Goal: Task Accomplishment & Management: Use online tool/utility

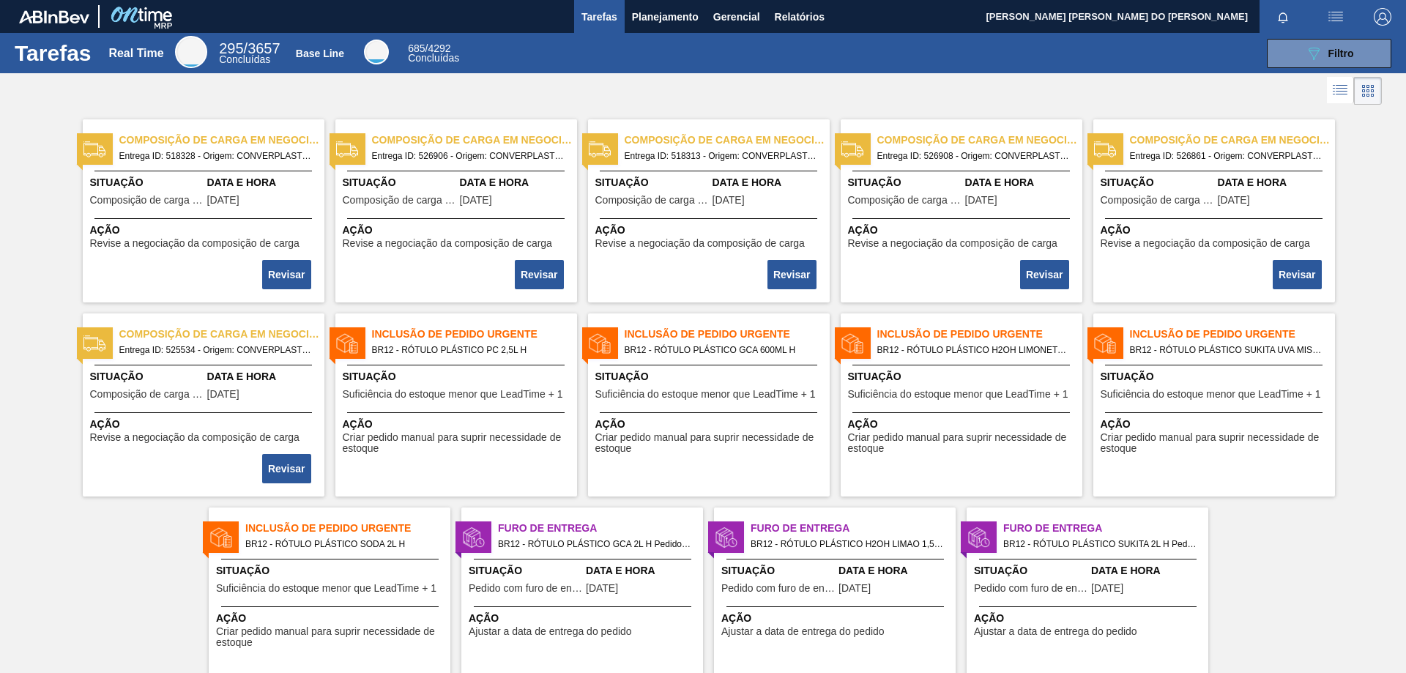
click at [452, 336] on span "Inclusão de Pedido Urgente" at bounding box center [474, 334] width 205 height 15
click at [1335, 45] on div "089F7B8B-B2A5-4AFE-B5C0-19BA573D28AC Filtro" at bounding box center [1329, 54] width 49 height 18
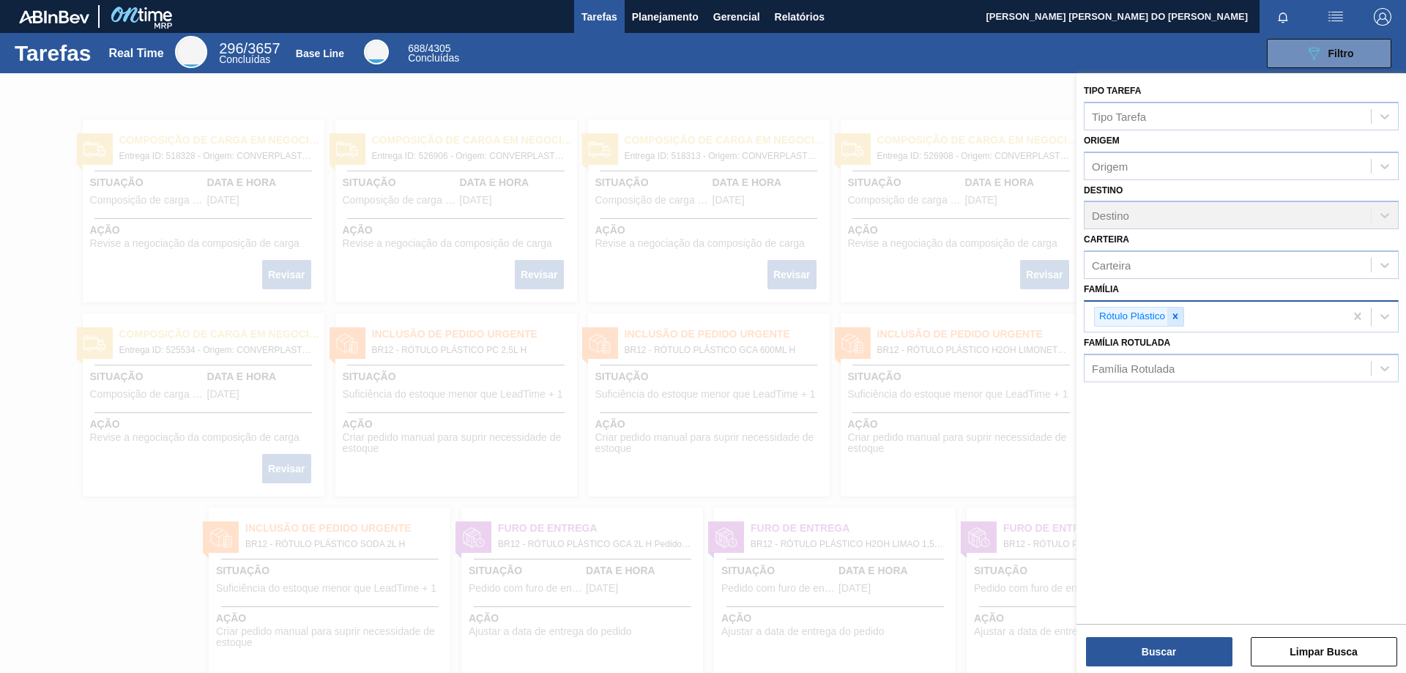
click at [1176, 316] on icon at bounding box center [1175, 316] width 5 height 5
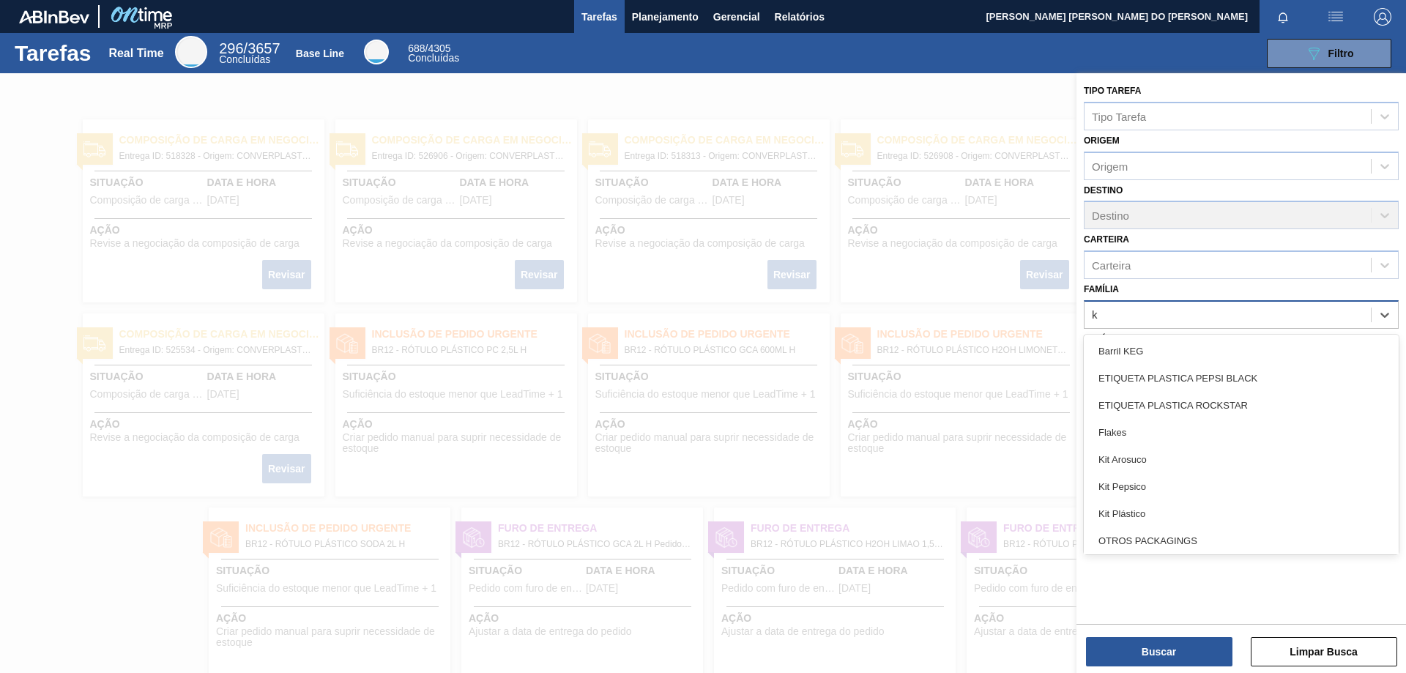
type input "ki"
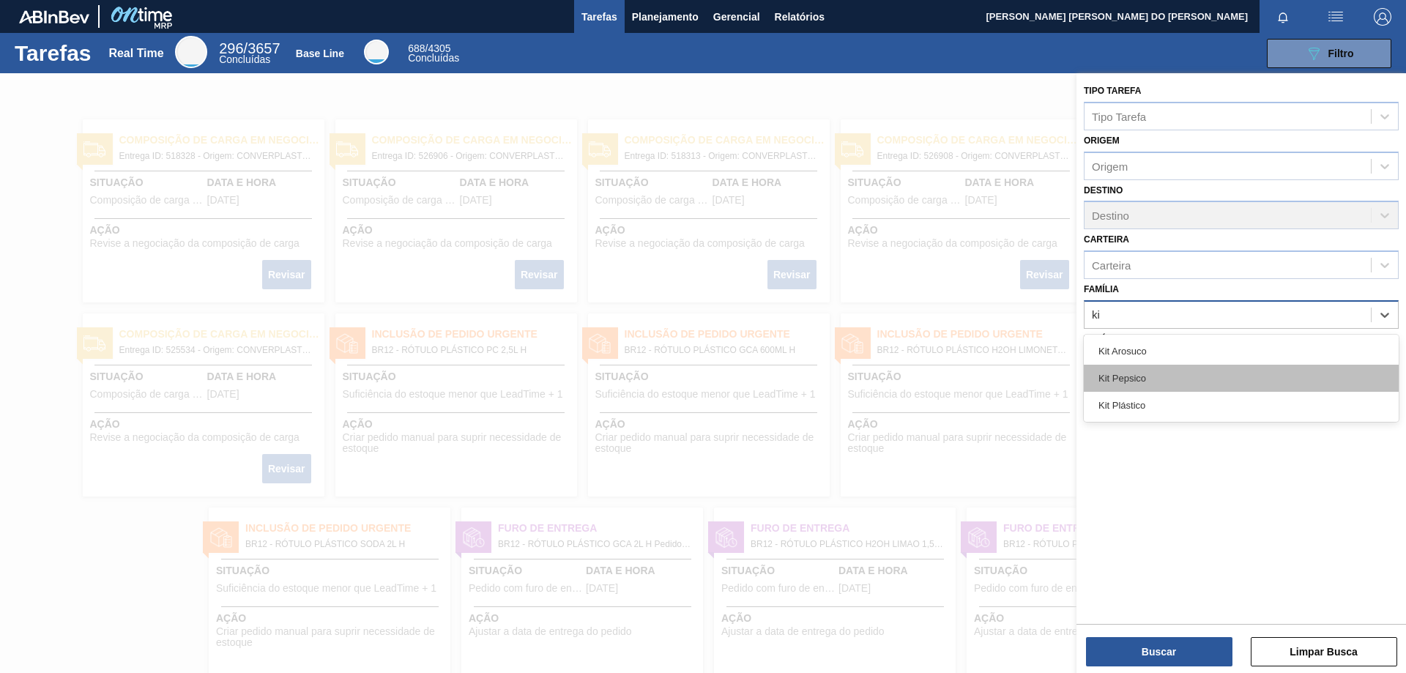
click at [1140, 385] on div "Kit Pepsico" at bounding box center [1241, 378] width 315 height 27
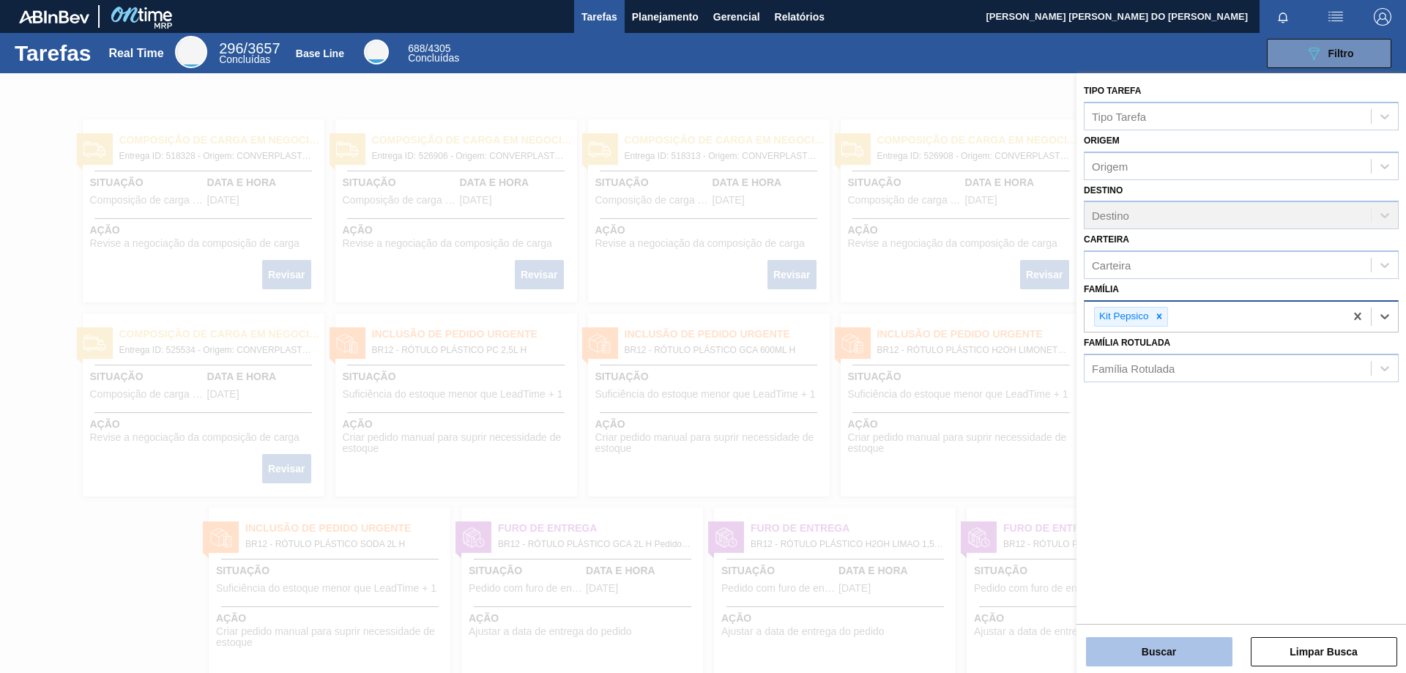
click at [1163, 648] on button "Buscar" at bounding box center [1159, 651] width 146 height 29
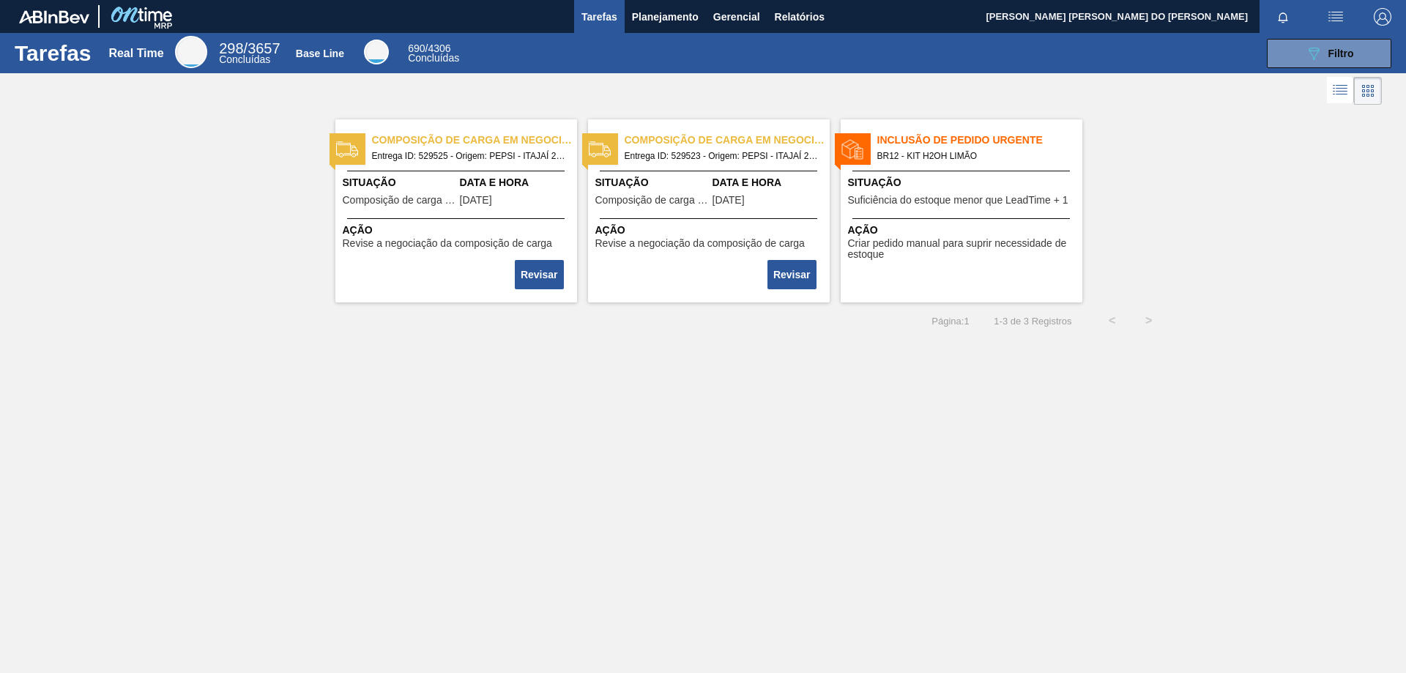
click at [486, 154] on span "Entrega ID: 529525 - Origem: PEPSI - ITAJAÍ 2 (SC) - Destino: BR12" at bounding box center [468, 156] width 193 height 16
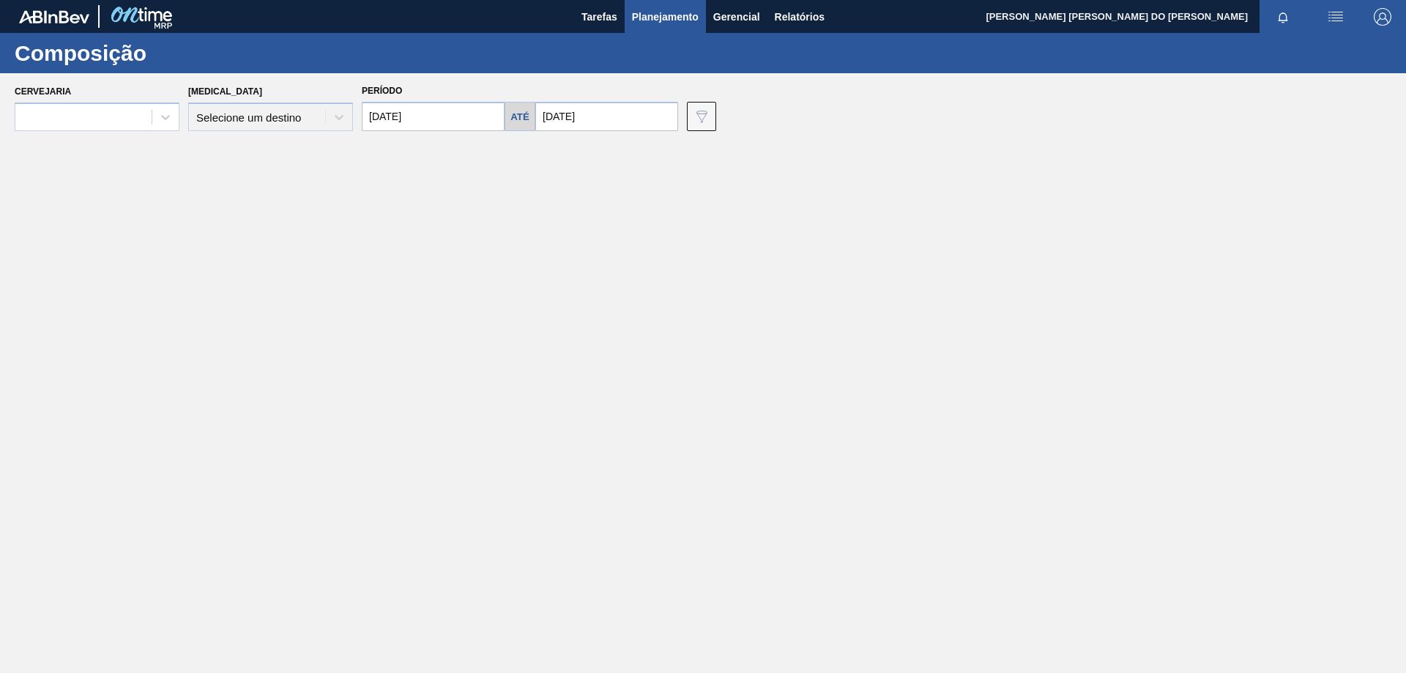
click at [486, 154] on main "Tarefas Planejamento Gerencial Relatórios [PERSON_NAME] [PERSON_NAME] DO [PERSO…" at bounding box center [703, 336] width 1406 height 673
type input "[DATE]"
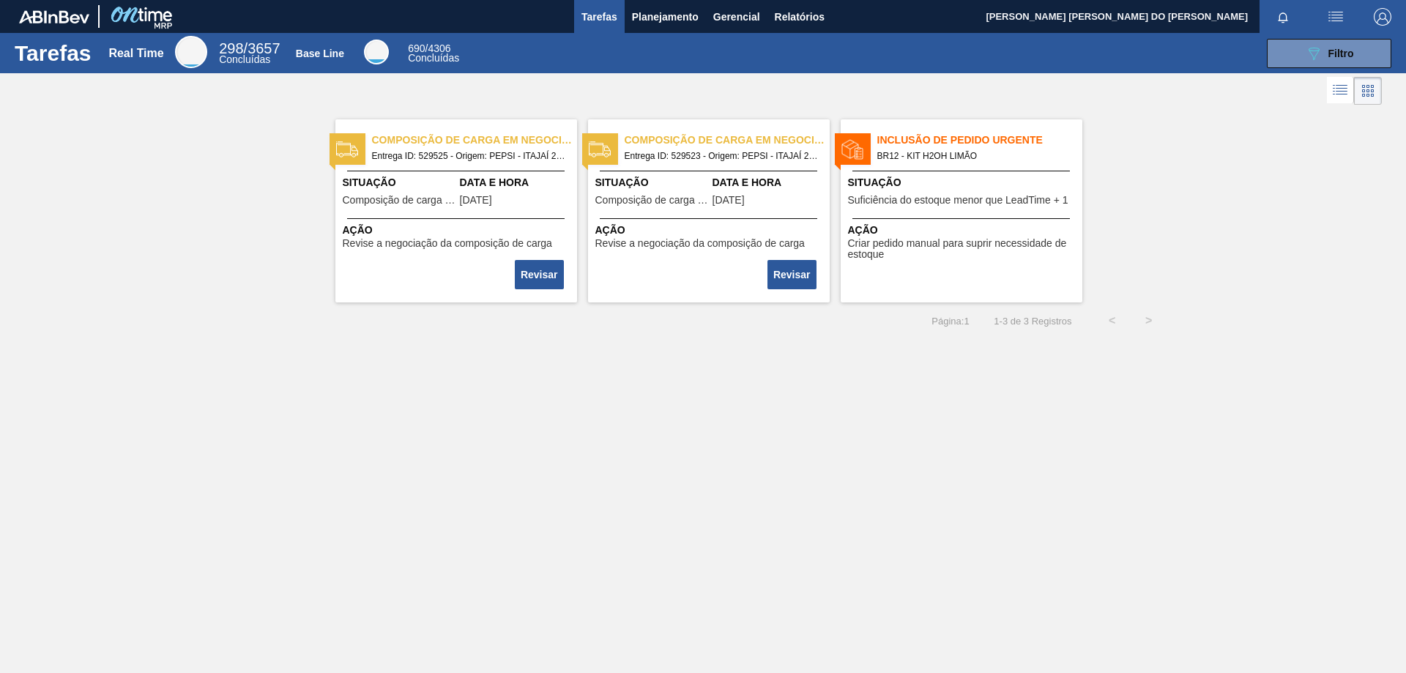
click at [897, 195] on span "Suficiência do estoque menor que LeadTime + 1" at bounding box center [958, 200] width 220 height 11
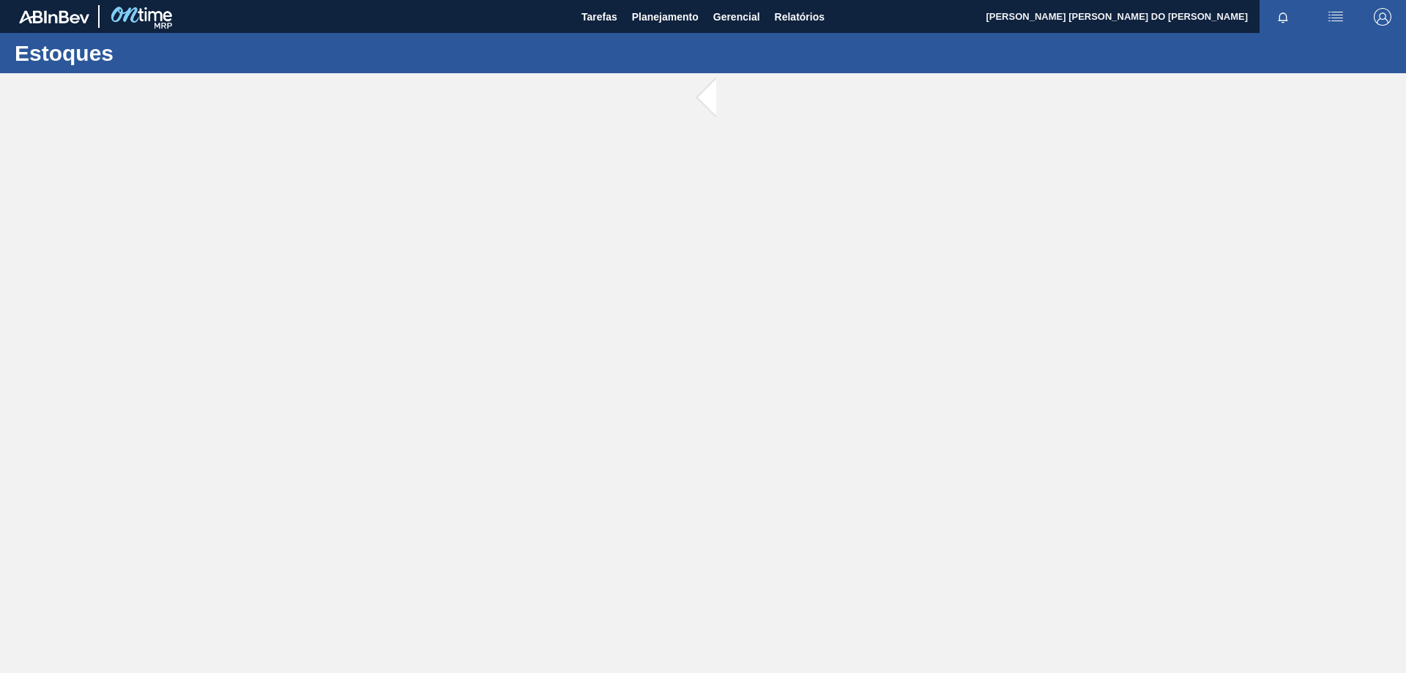
click at [897, 195] on main "Tarefas Planejamento Gerencial Relatórios [PERSON_NAME] [PERSON_NAME] DO [PERSO…" at bounding box center [703, 336] width 1406 height 673
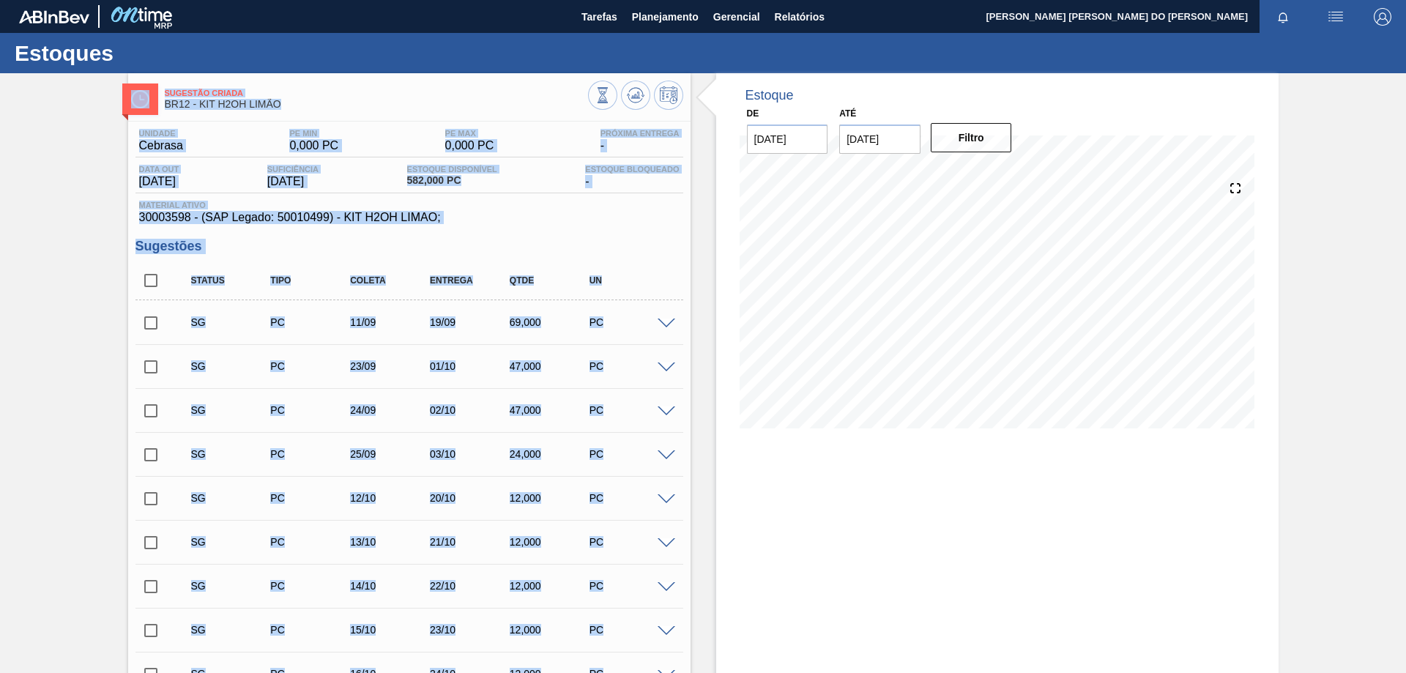
click at [896, 537] on div "Estoque De [DATE] Até [DATE] Filtro 09/09 Projeção de Estoque 132 [DOMAIN_NAME]…" at bounding box center [997, 673] width 563 height 1201
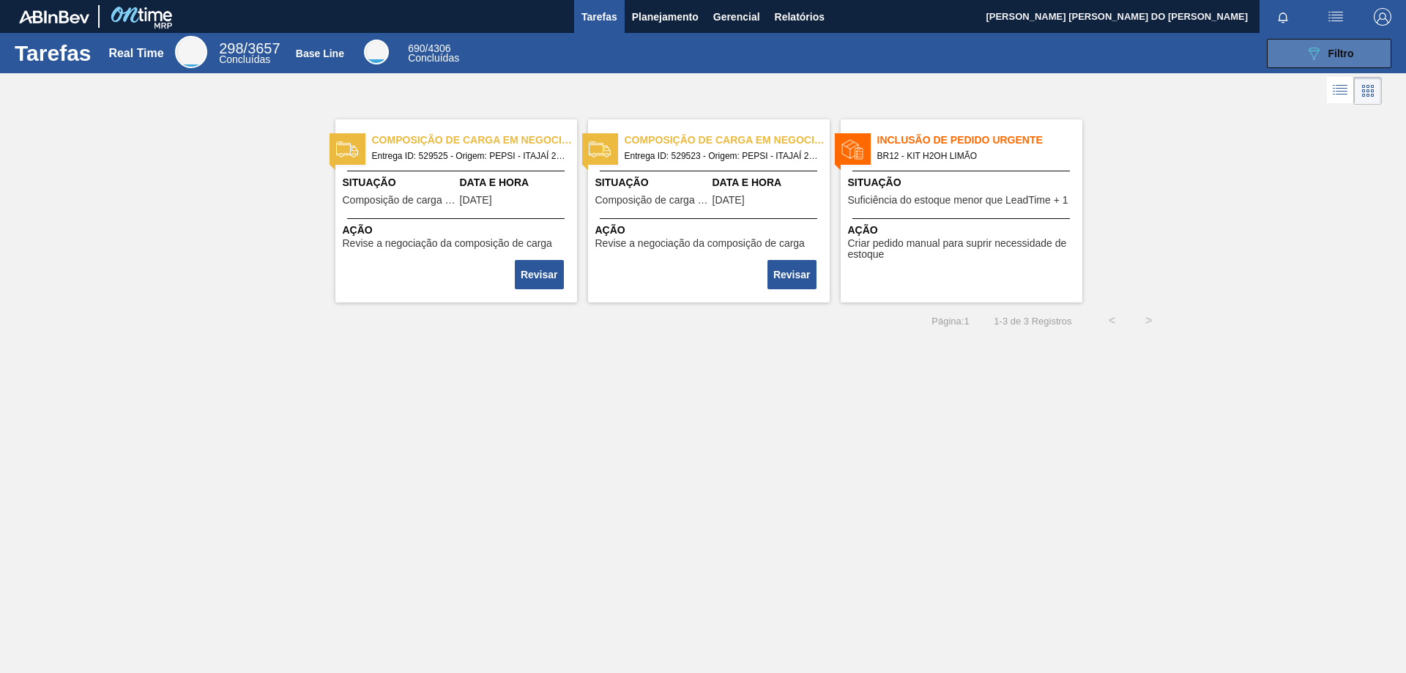
click at [1349, 56] on span "Filtro" at bounding box center [1342, 54] width 26 height 12
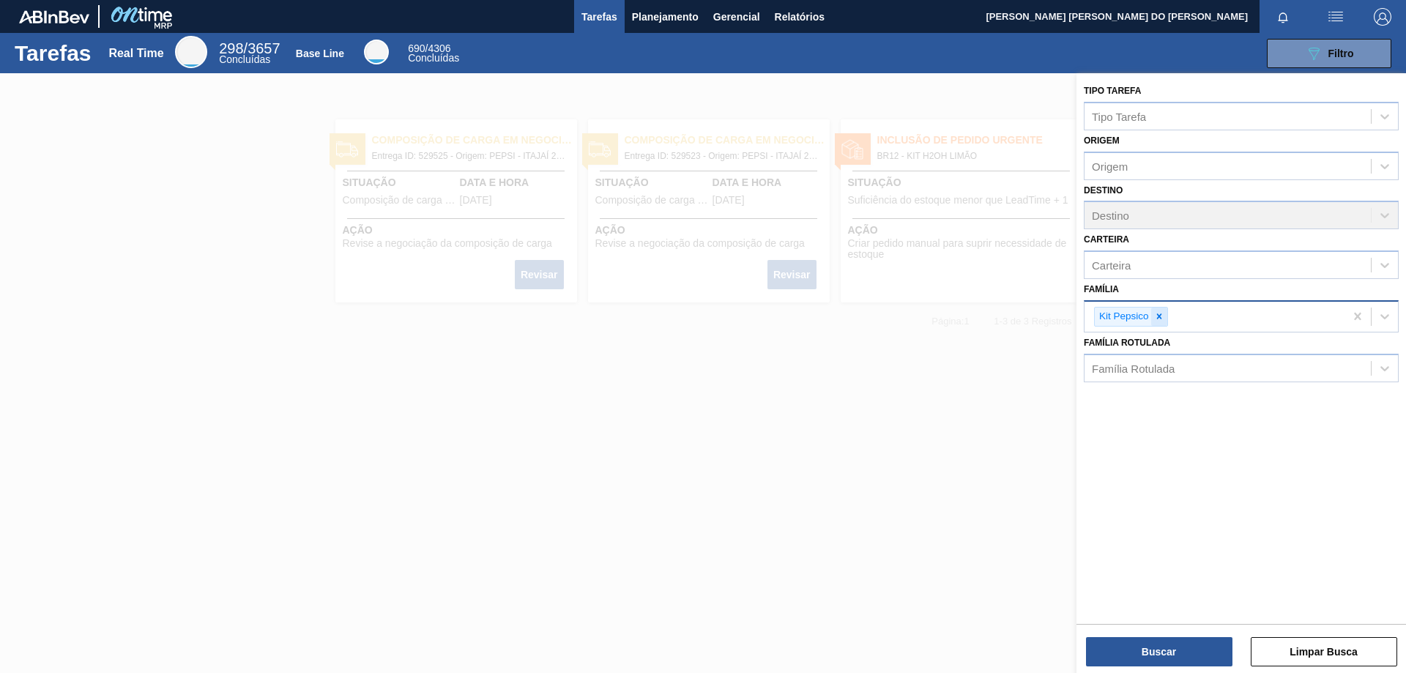
click at [1158, 316] on icon at bounding box center [1159, 316] width 10 height 10
type input "enzima"
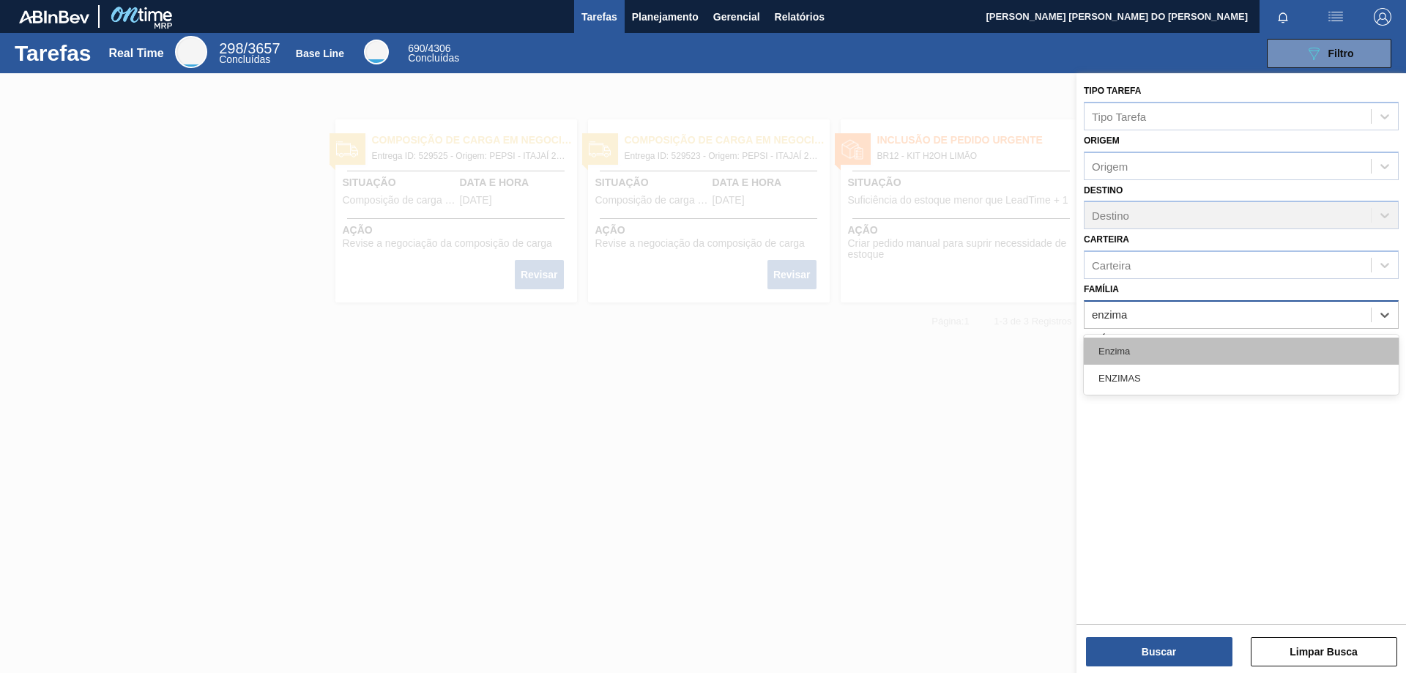
click at [1141, 355] on div "Enzima" at bounding box center [1241, 351] width 315 height 27
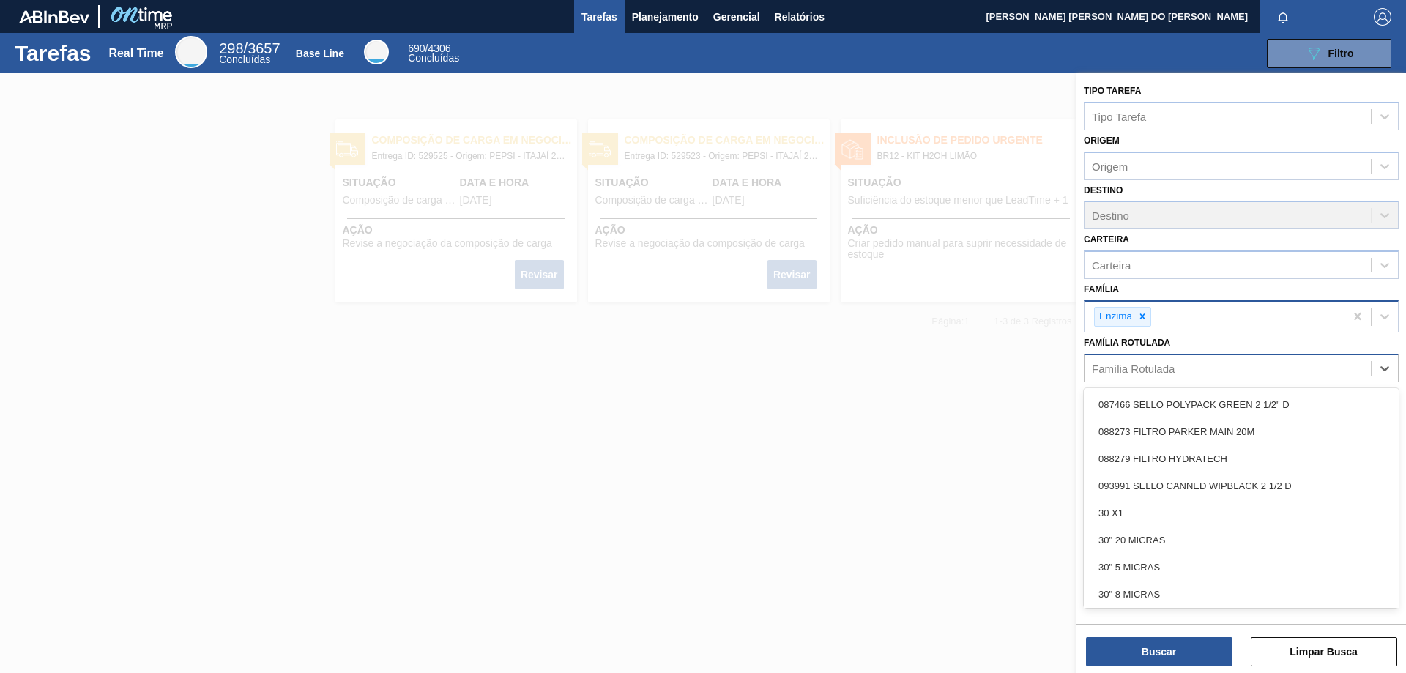
click at [1163, 374] on div "Família Rotulada" at bounding box center [1133, 368] width 83 height 12
type Rotulada "bet"
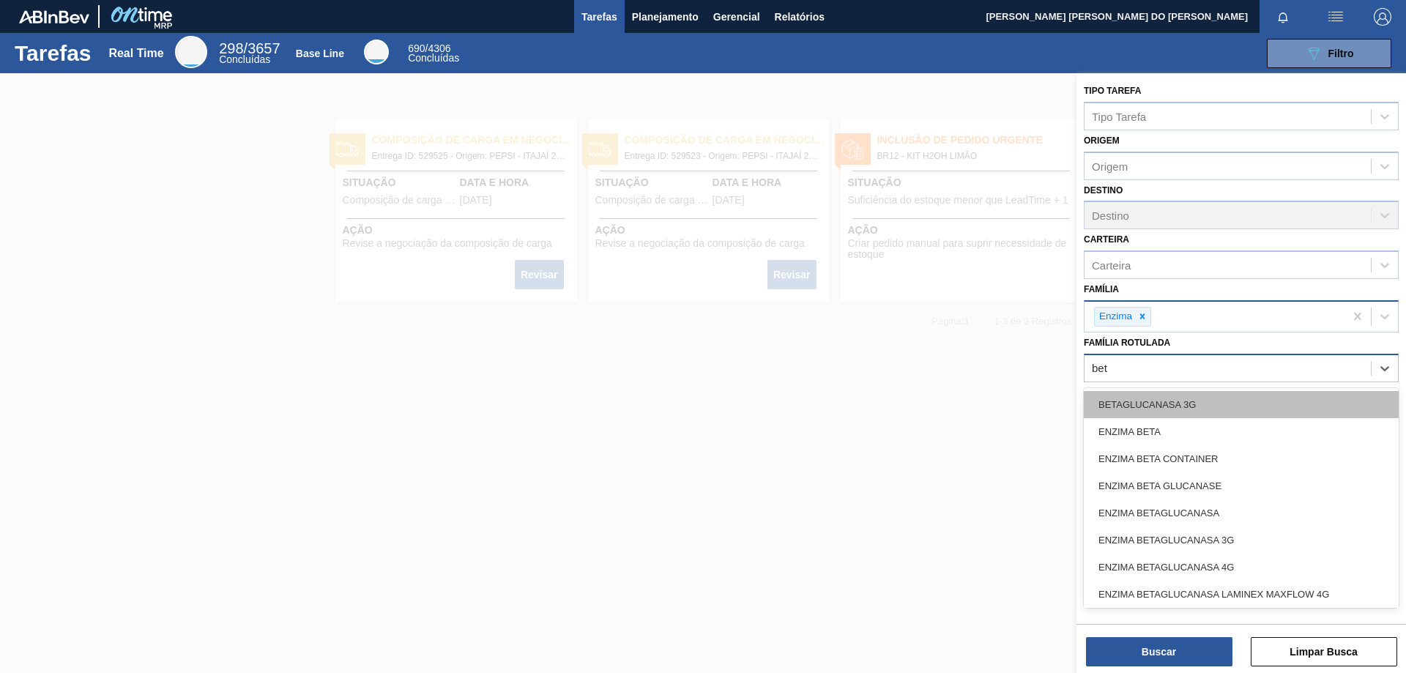
click at [1165, 404] on div "BETAGLUCANASA 3G" at bounding box center [1241, 404] width 315 height 27
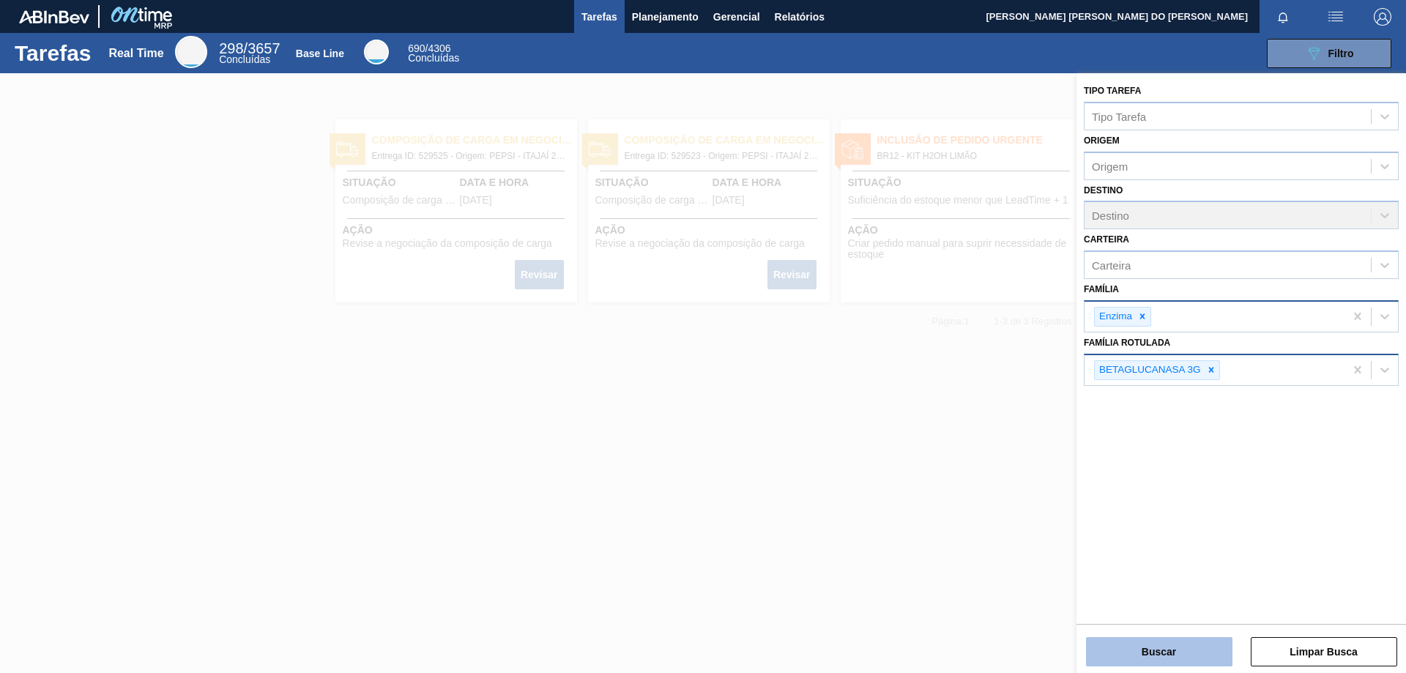
click at [1196, 656] on button "Buscar" at bounding box center [1159, 651] width 146 height 29
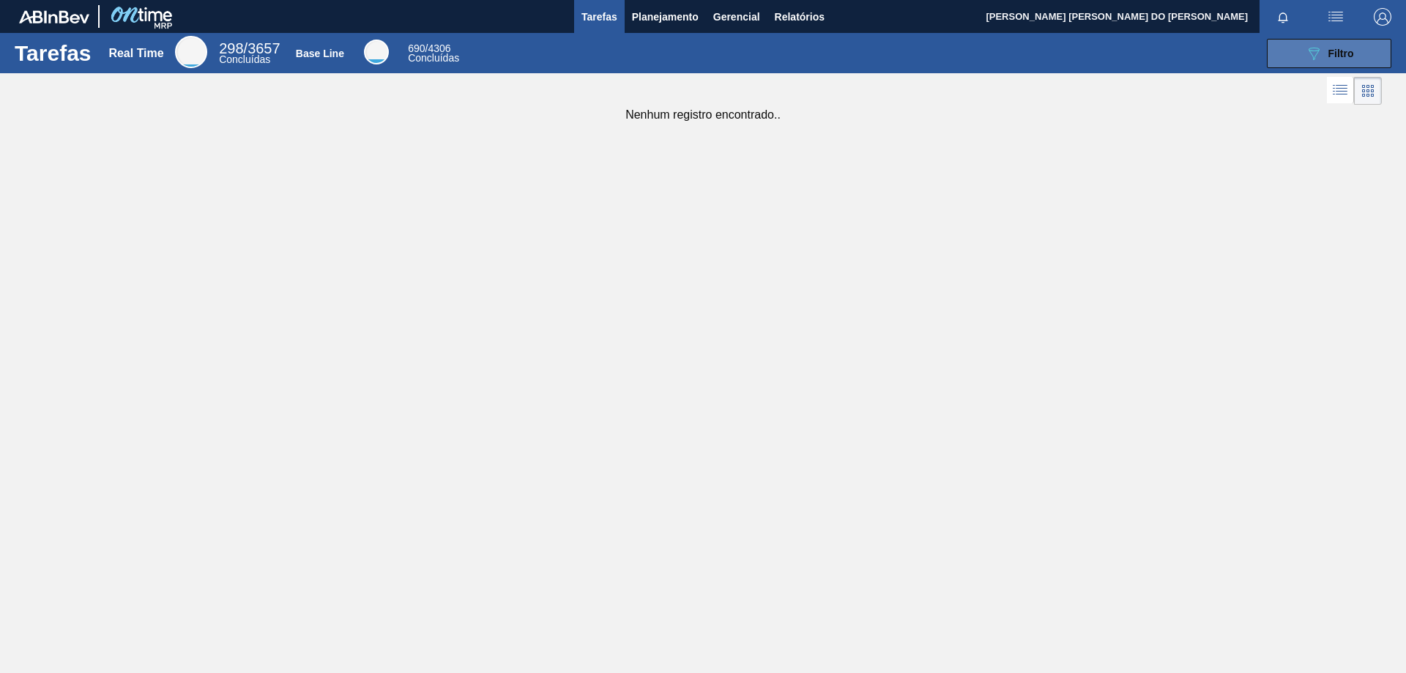
click at [1341, 52] on span "Filtro" at bounding box center [1342, 54] width 26 height 12
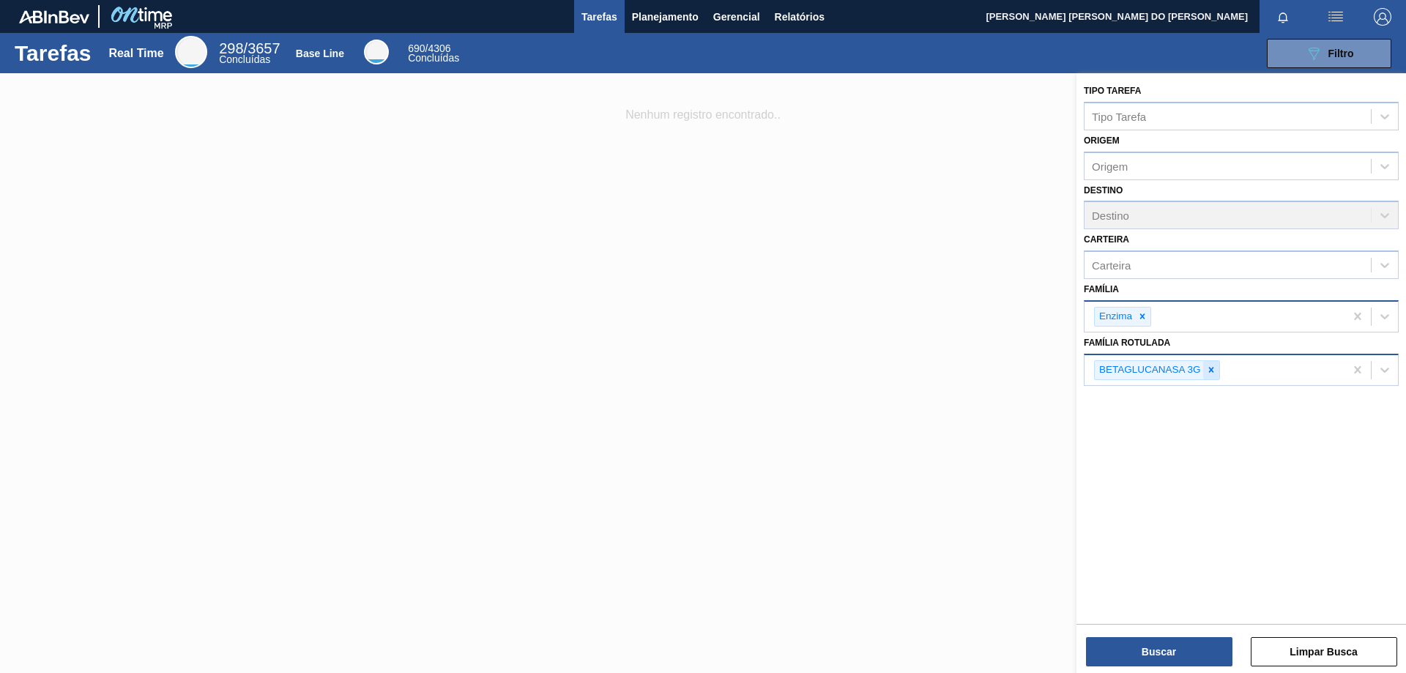
click at [1209, 368] on icon at bounding box center [1211, 369] width 5 height 5
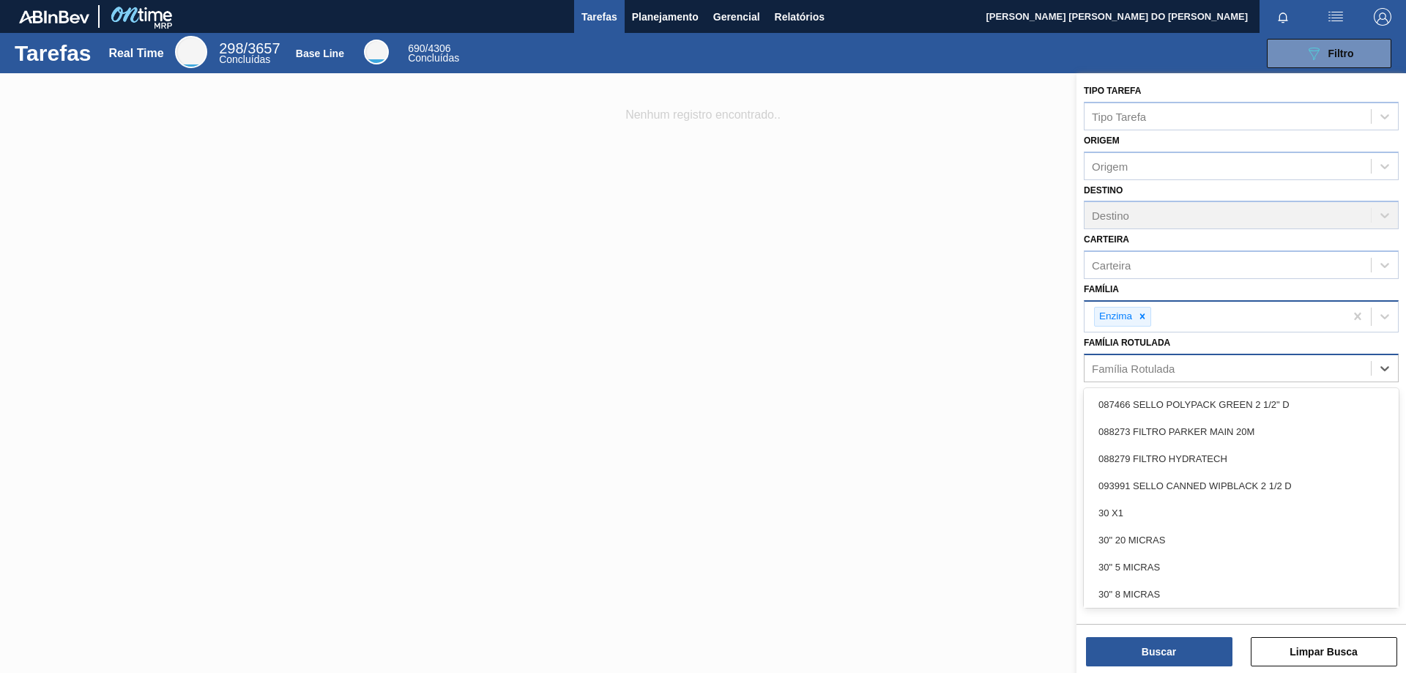
click at [1190, 368] on div "Família Rotulada" at bounding box center [1228, 367] width 286 height 21
type Rotulada "bet"
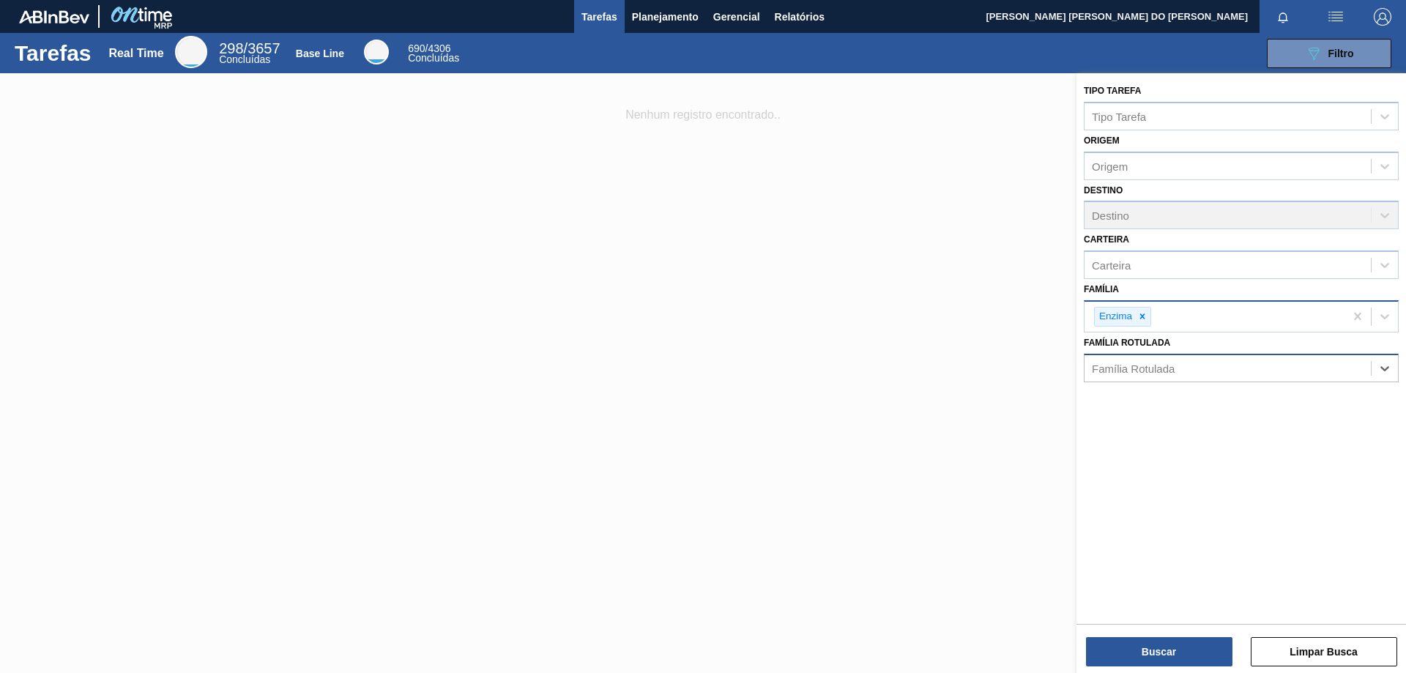
click at [1161, 371] on div "Família Rotulada" at bounding box center [1133, 368] width 83 height 12
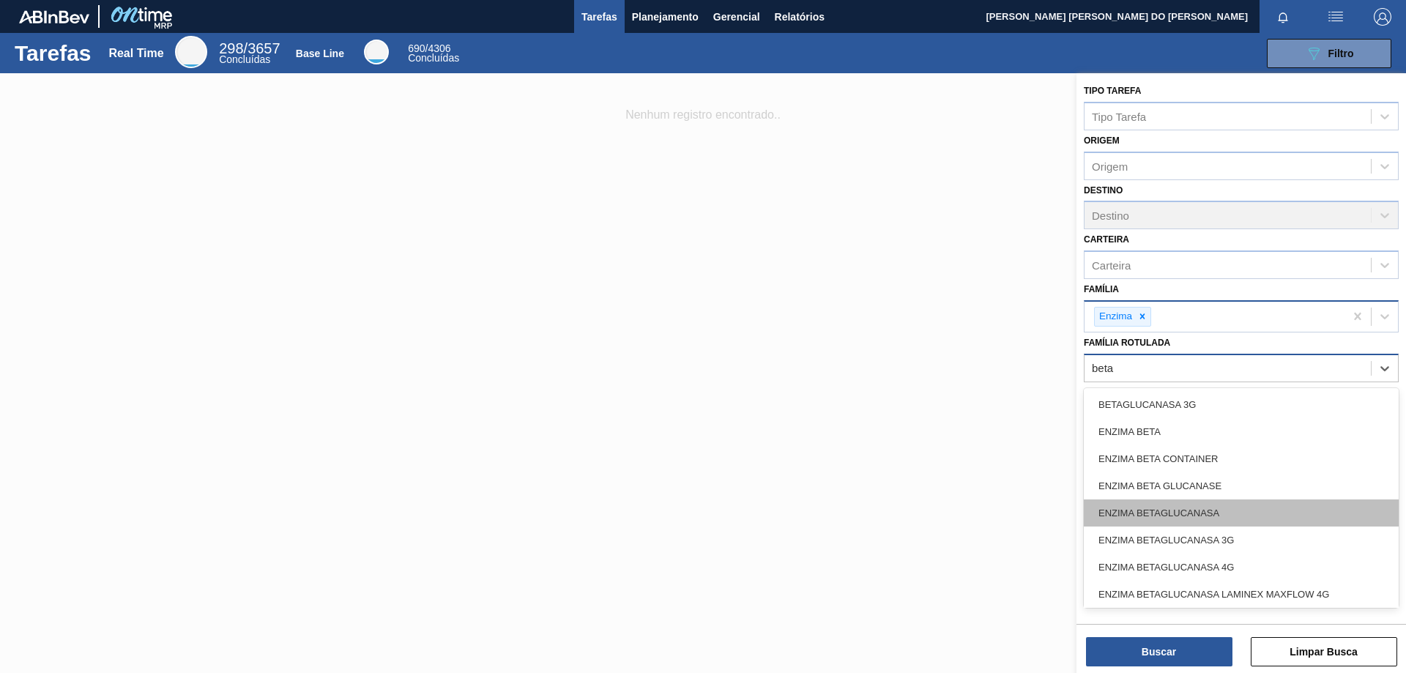
type Rotulada "beta"
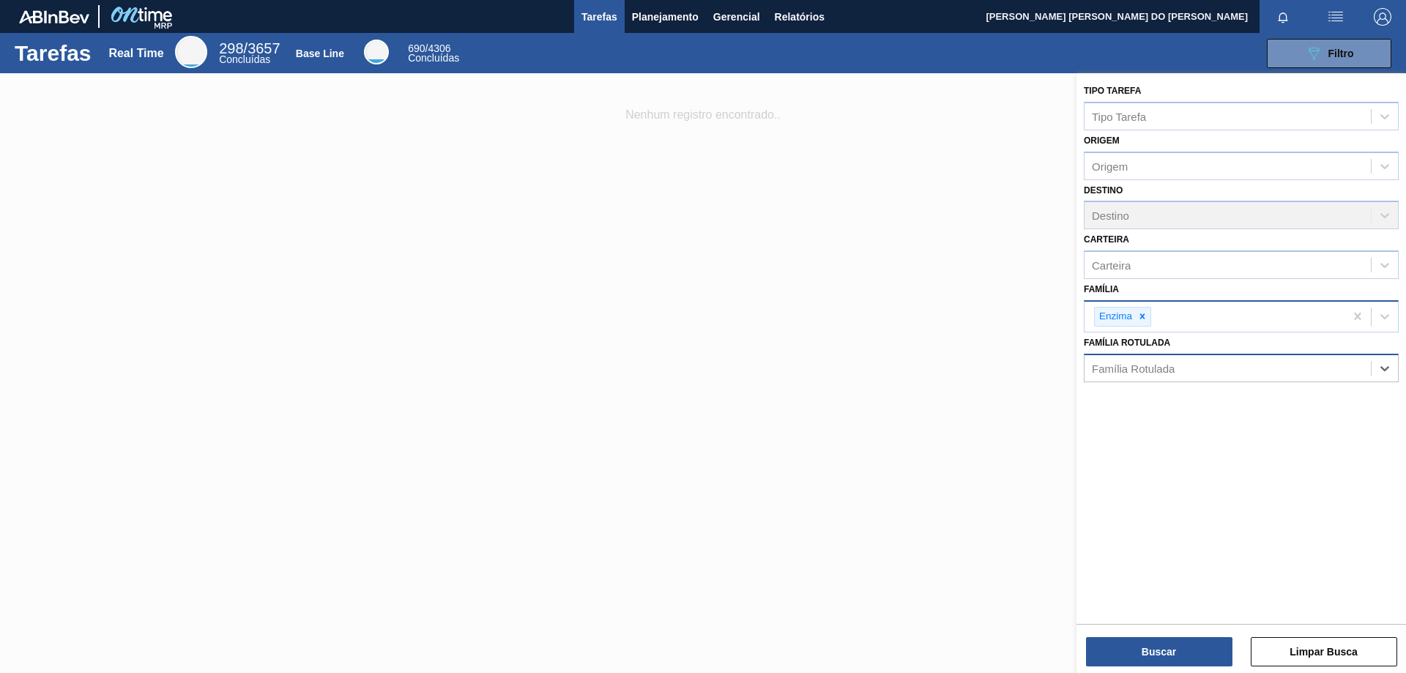
click at [1150, 370] on div "Família Rotulada" at bounding box center [1133, 368] width 83 height 12
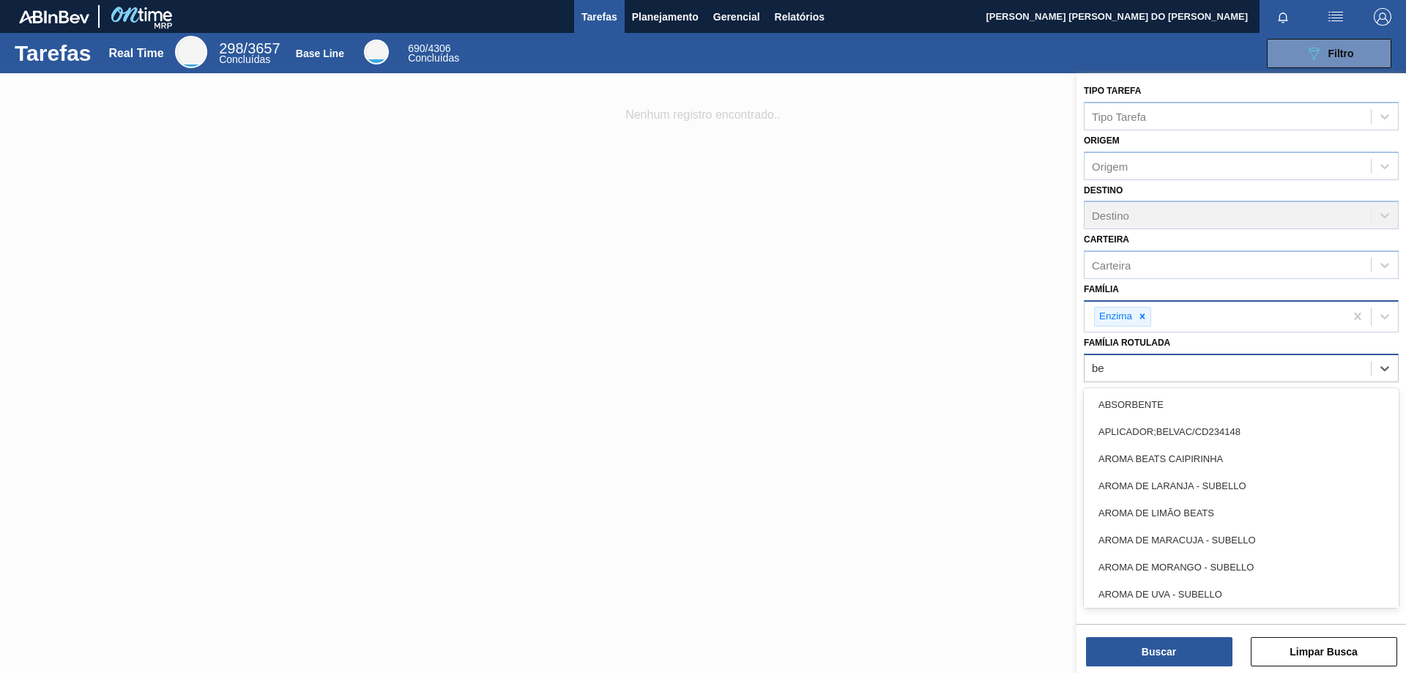
type Rotulada "bet"
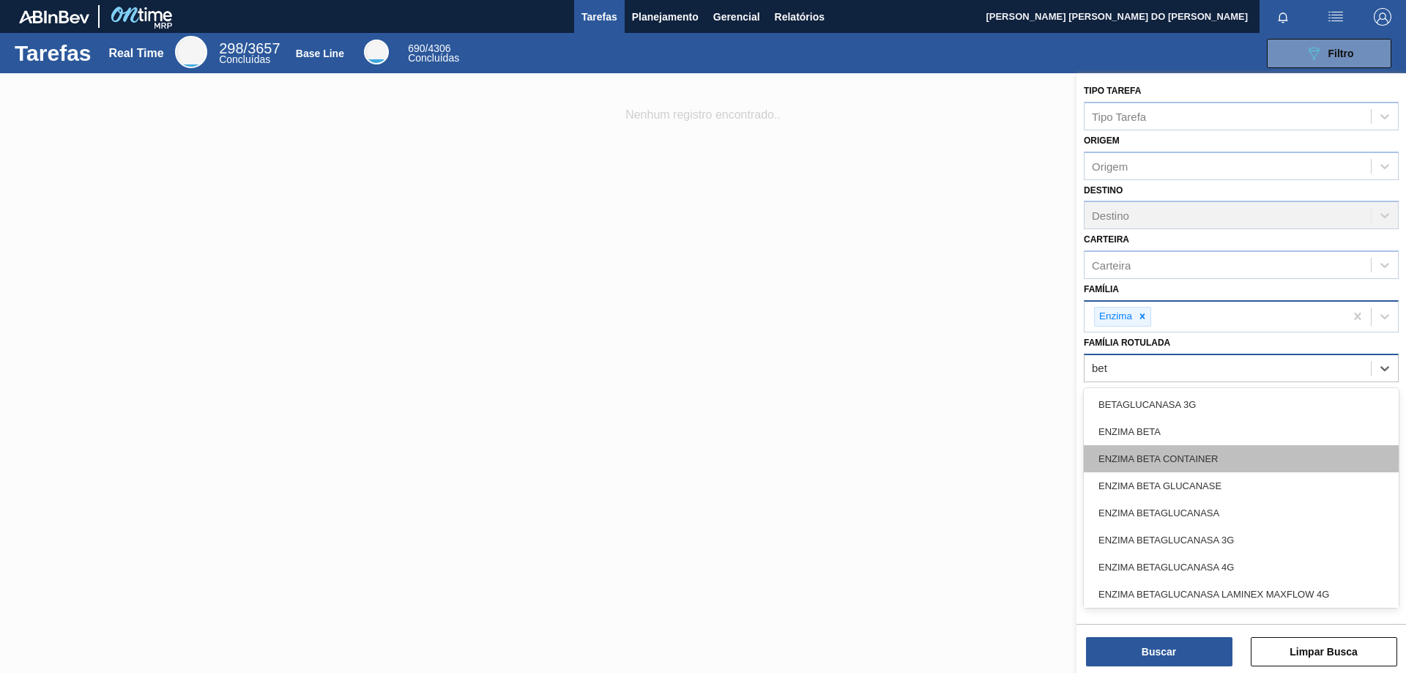
scroll to position [3, 0]
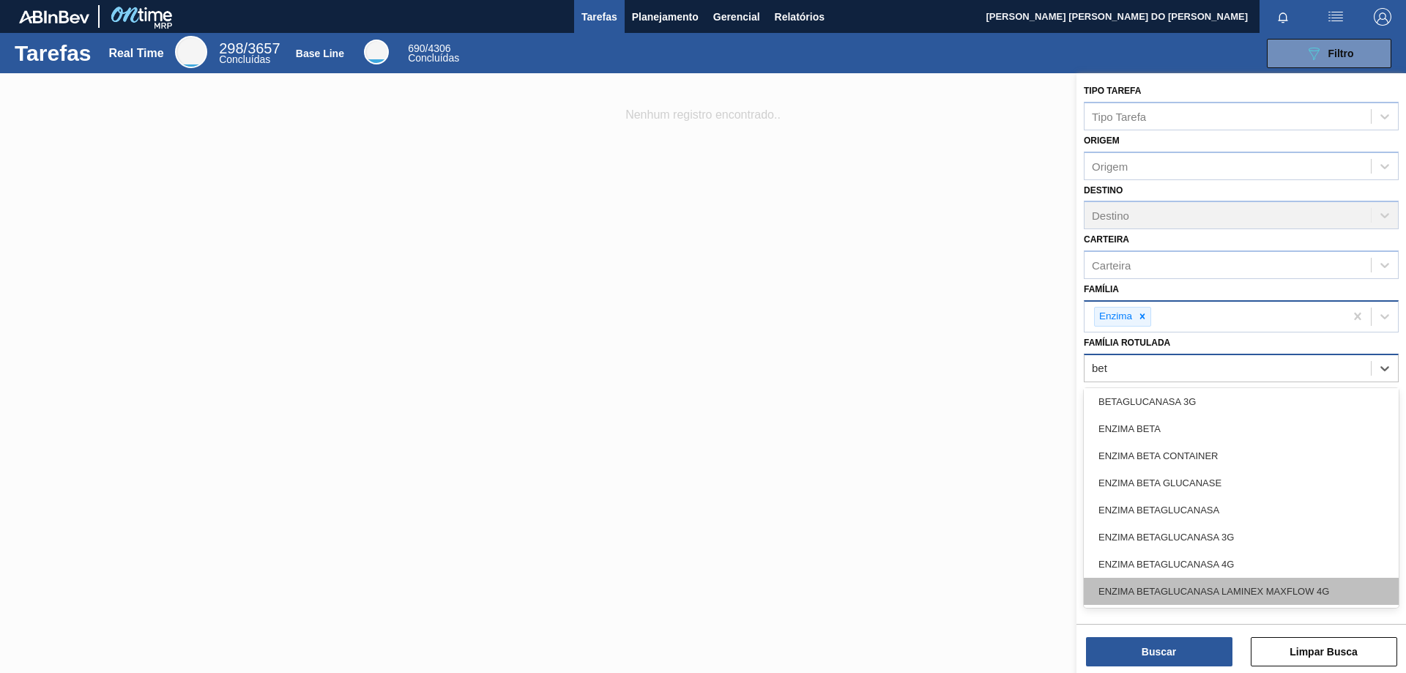
click at [1290, 593] on div "ENZIMA BETAGLUCANASA LAMINEX MAXFLOW 4G" at bounding box center [1241, 591] width 315 height 27
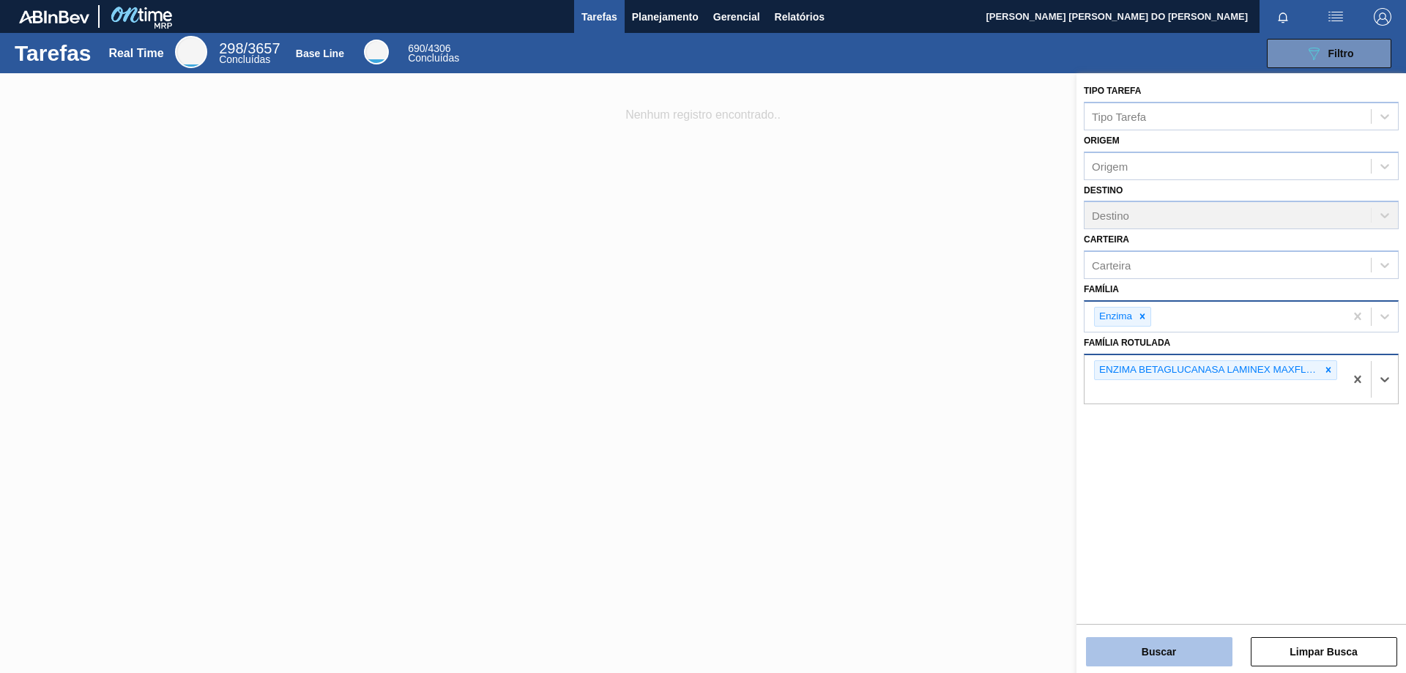
click at [1178, 650] on button "Buscar" at bounding box center [1159, 651] width 146 height 29
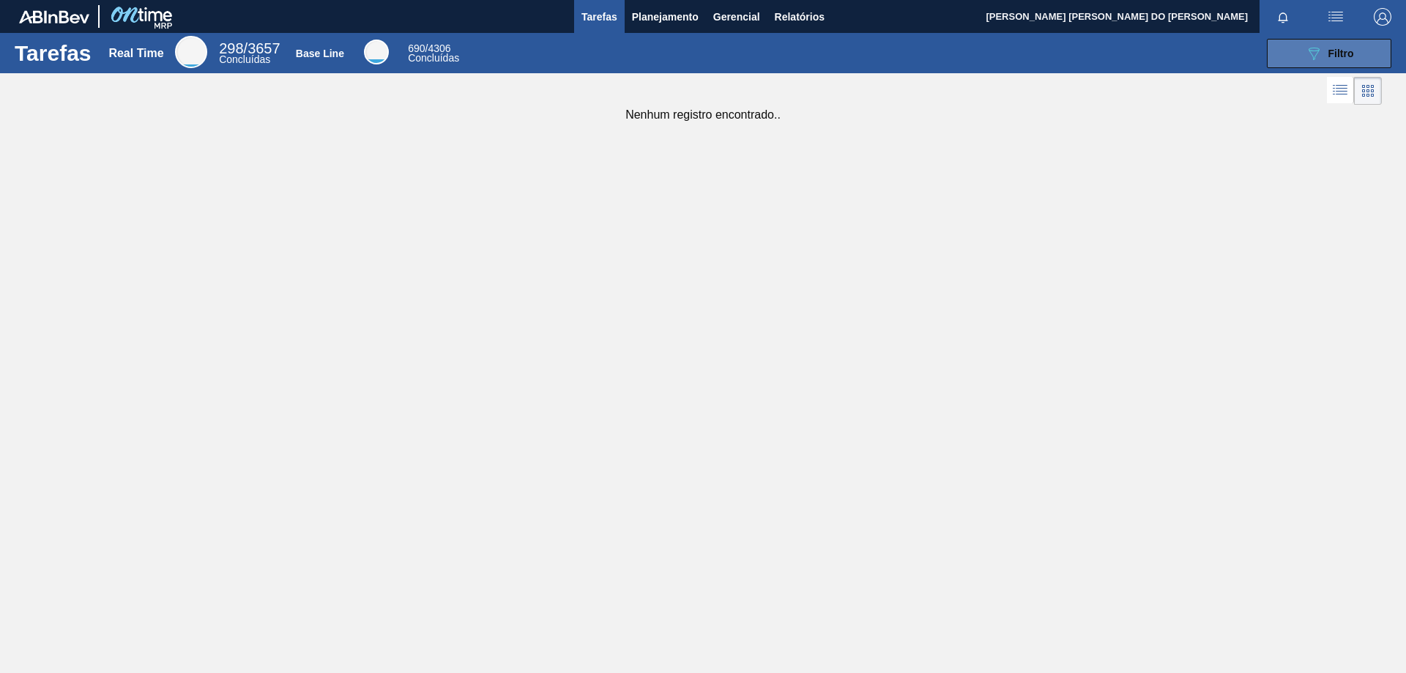
click at [1323, 53] on div "089F7B8B-B2A5-4AFE-B5C0-19BA573D28AC Filtro" at bounding box center [1329, 54] width 49 height 18
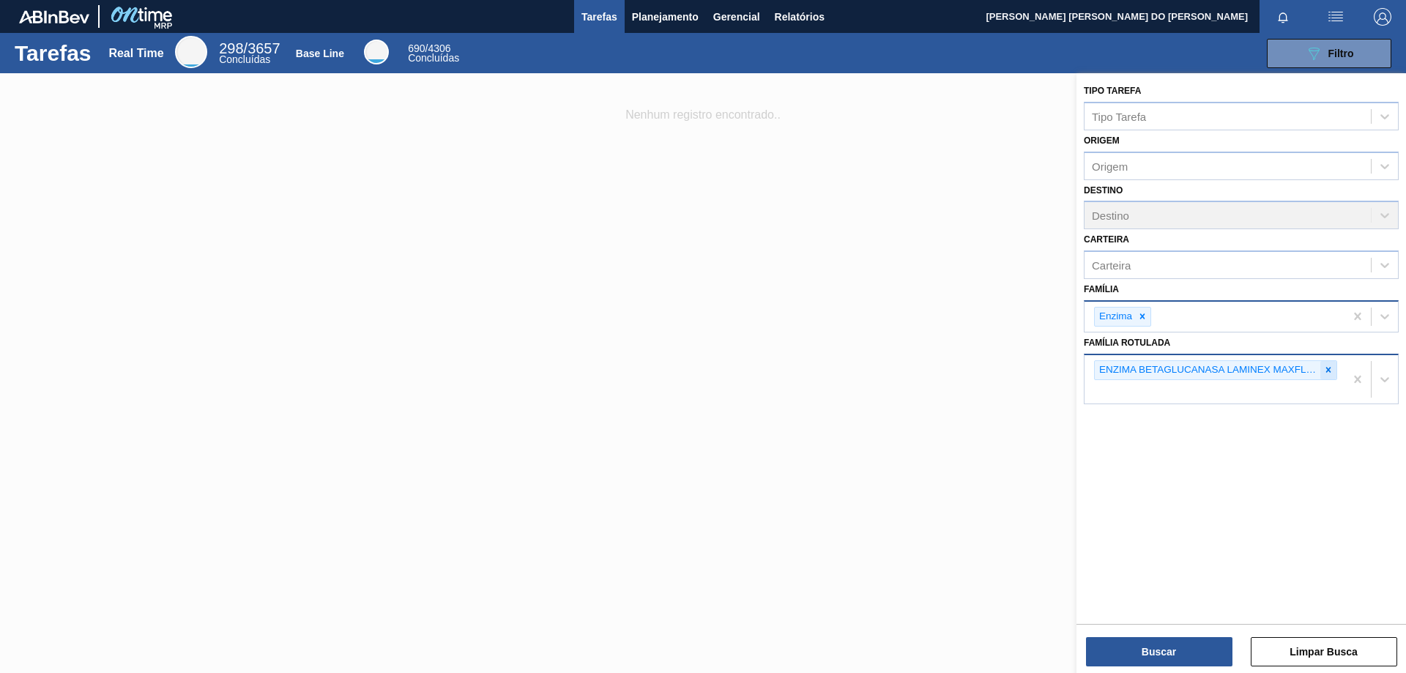
click at [1332, 371] on icon at bounding box center [1329, 370] width 10 height 10
click at [1145, 313] on icon at bounding box center [1143, 316] width 10 height 10
type input "T"
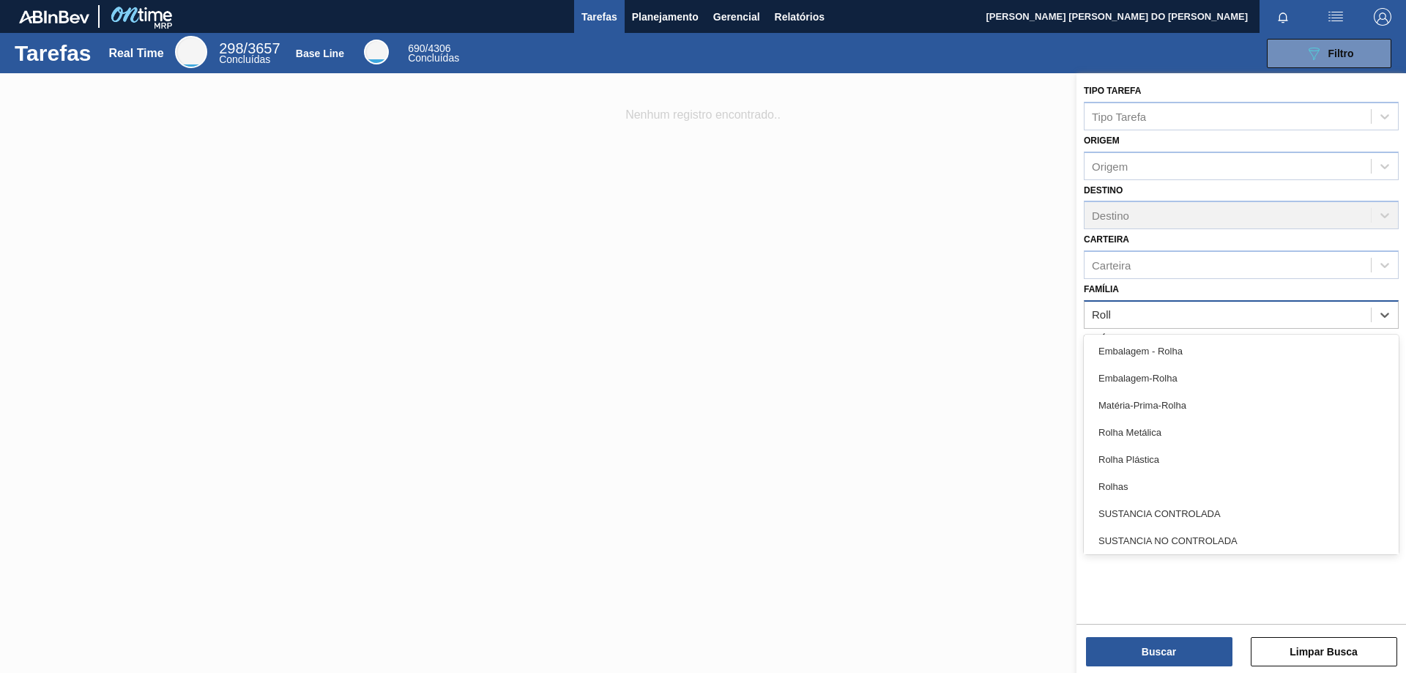
type input "Rolha"
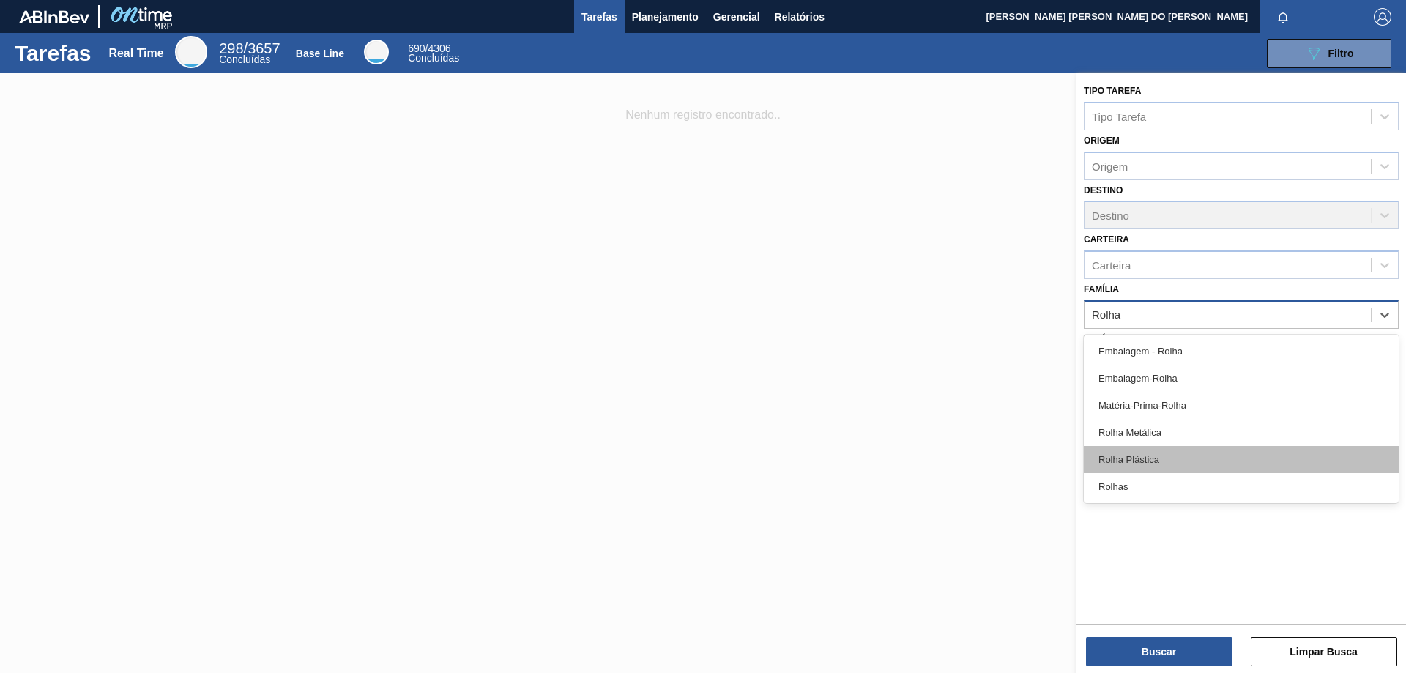
click at [1140, 459] on div "Rolha Plástica" at bounding box center [1241, 459] width 315 height 27
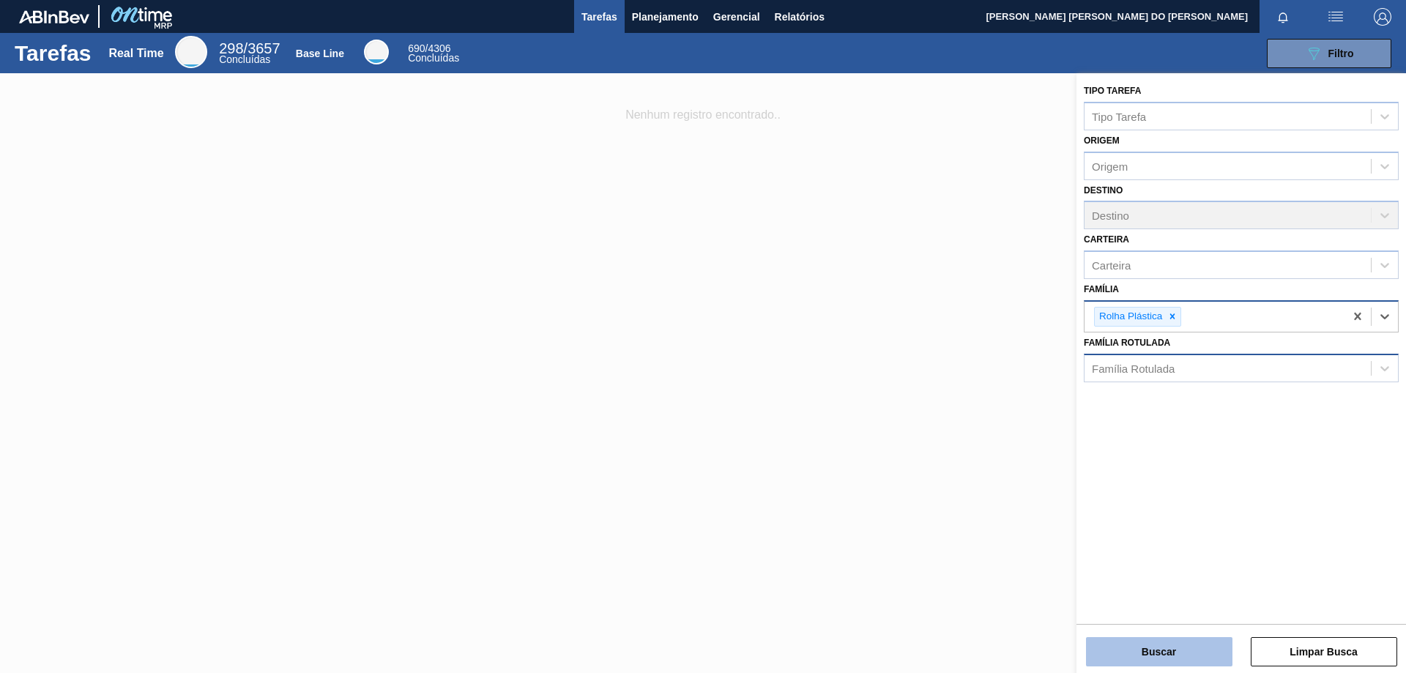
click at [1154, 657] on button "Buscar" at bounding box center [1159, 651] width 146 height 29
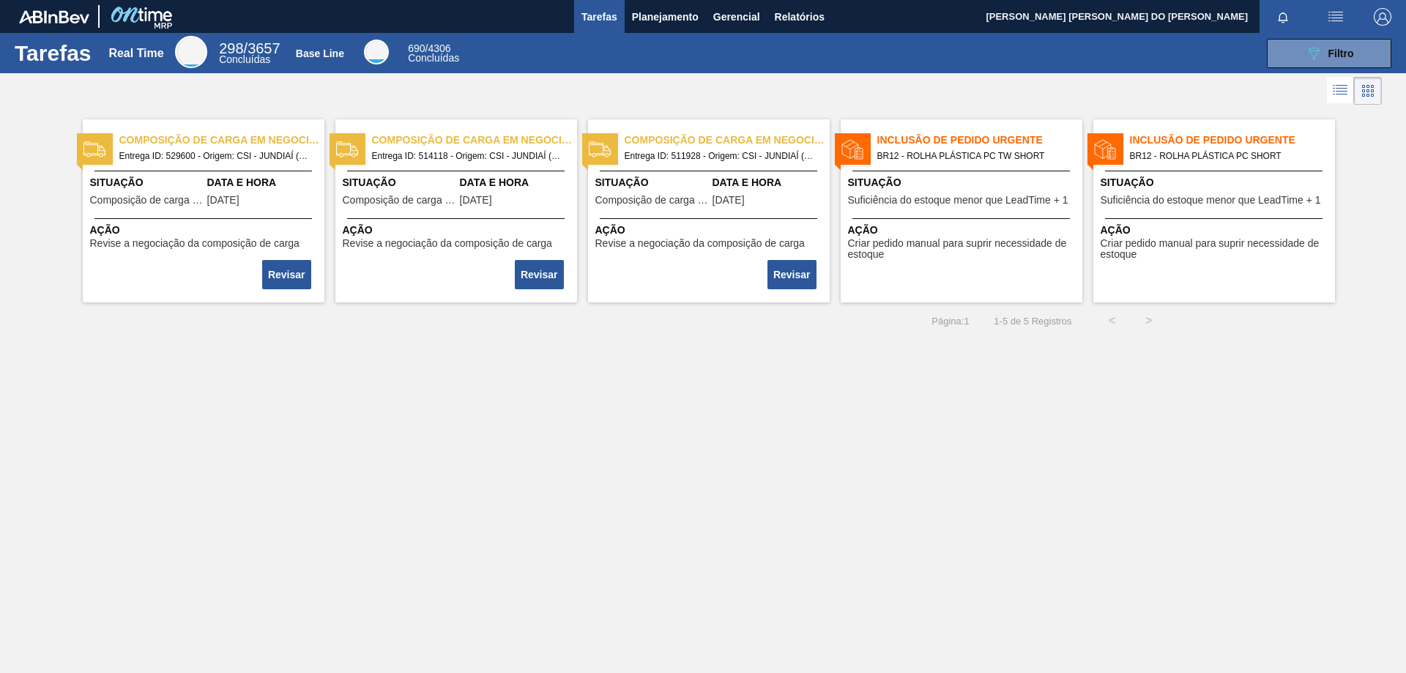
click at [986, 147] on span "Inclusão de Pedido Urgente" at bounding box center [980, 140] width 205 height 15
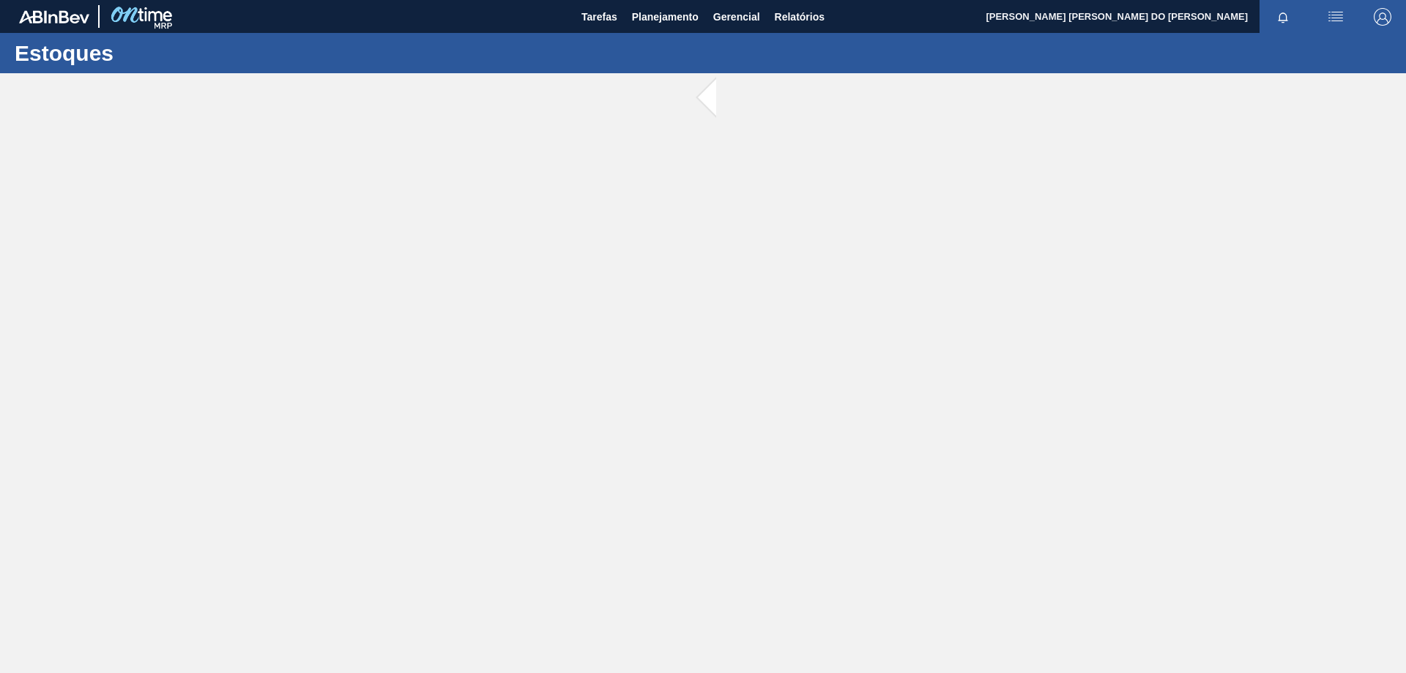
click at [986, 147] on main "Tarefas Planejamento Gerencial Relatórios [PERSON_NAME] [PERSON_NAME] DO [PERSO…" at bounding box center [703, 336] width 1406 height 673
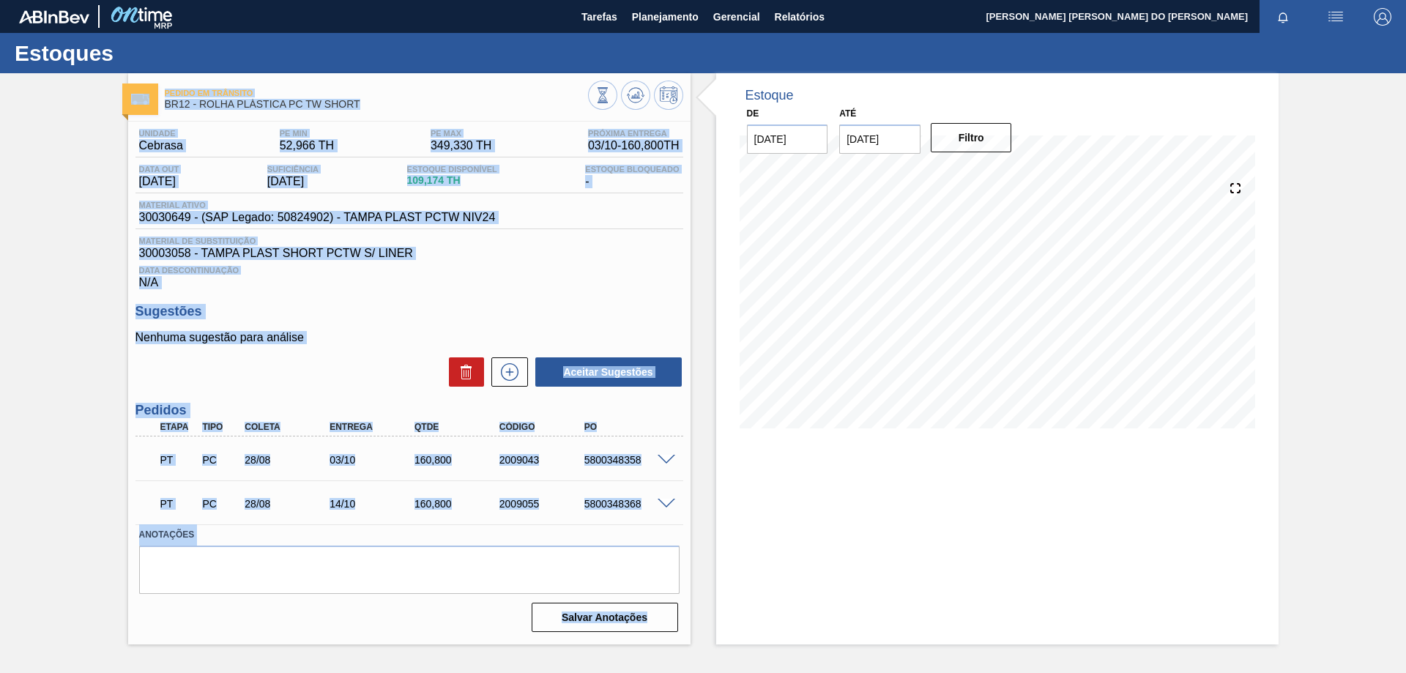
click at [375, 497] on div "PT PC 28/08 14/10 160,[PHONE_NUMBER] 5800348368" at bounding box center [405, 502] width 509 height 29
